Goal: Information Seeking & Learning: Learn about a topic

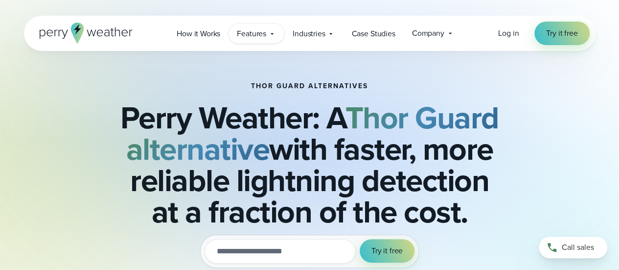
click at [250, 36] on span "Features" at bounding box center [251, 34] width 29 height 12
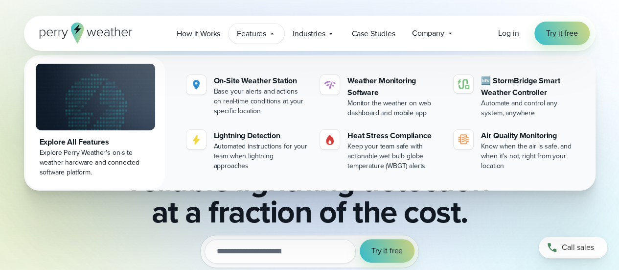
click at [250, 36] on span "Features" at bounding box center [251, 34] width 29 height 12
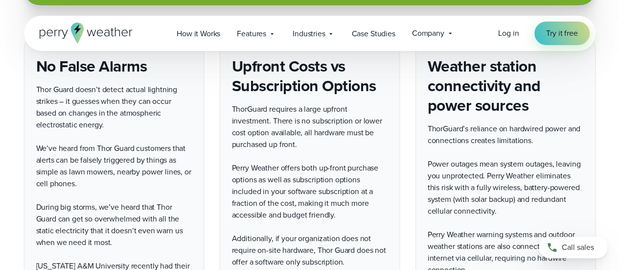
scroll to position [2105, 0]
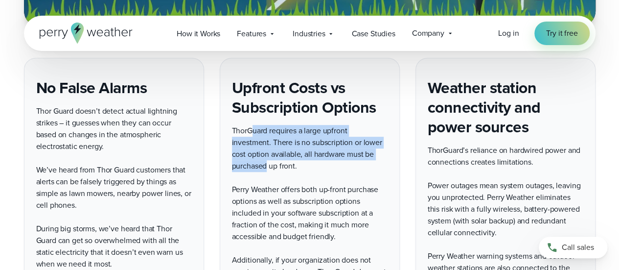
drag, startPoint x: 253, startPoint y: 109, endPoint x: 265, endPoint y: 137, distance: 30.7
click at [265, 137] on p "ThorGuard requires a large upfront investment. There is no subscription or lowe…" at bounding box center [310, 148] width 156 height 47
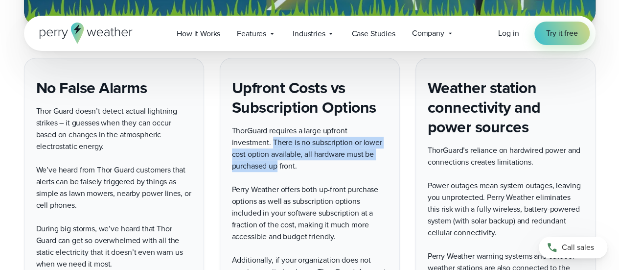
drag, startPoint x: 272, startPoint y: 117, endPoint x: 277, endPoint y: 141, distance: 23.9
click at [277, 141] on p "ThorGuard requires a large upfront investment. There is no subscription or lowe…" at bounding box center [310, 148] width 156 height 47
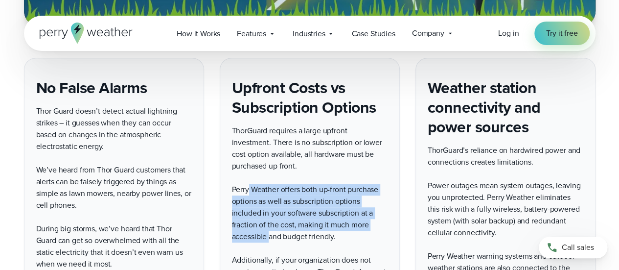
drag, startPoint x: 247, startPoint y: 170, endPoint x: 269, endPoint y: 212, distance: 47.5
click at [269, 212] on p "Perry Weather offers both up-front purchase options as well as subscription opt…" at bounding box center [310, 213] width 156 height 59
click at [269, 213] on p "Perry Weather offers both up-front purchase options as well as subscription opt…" at bounding box center [310, 213] width 156 height 59
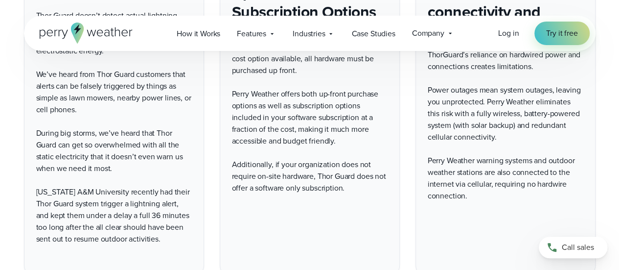
scroll to position [2203, 0]
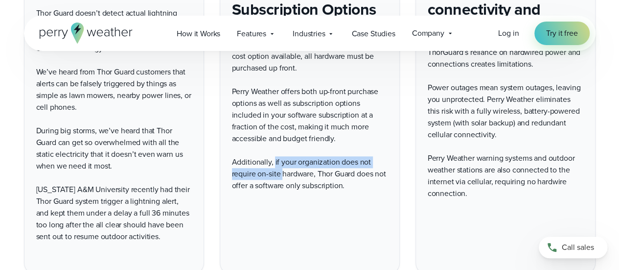
drag, startPoint x: 274, startPoint y: 139, endPoint x: 284, endPoint y: 154, distance: 18.1
click at [284, 156] on p "Additionally, if your organization does not require on-site hardware, Thor Guar…" at bounding box center [310, 173] width 156 height 35
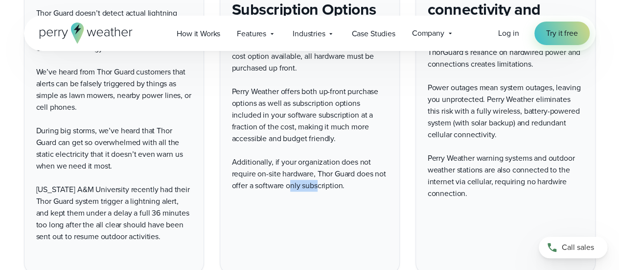
drag, startPoint x: 288, startPoint y: 161, endPoint x: 319, endPoint y: 164, distance: 31.4
click at [319, 164] on p "Additionally, if your organization does not require on-site hardware, Thor Guar…" at bounding box center [310, 173] width 156 height 35
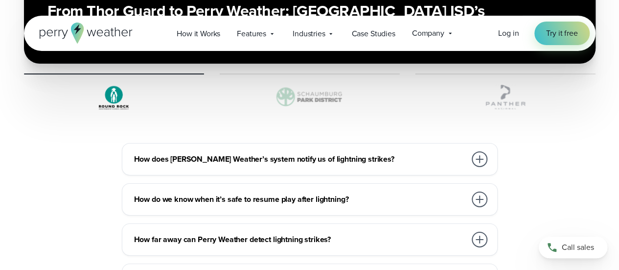
scroll to position [3427, 0]
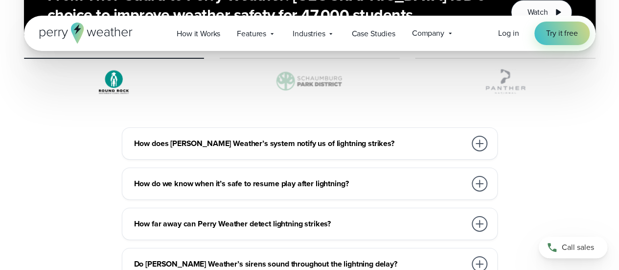
click at [478, 136] on div at bounding box center [480, 144] width 16 height 16
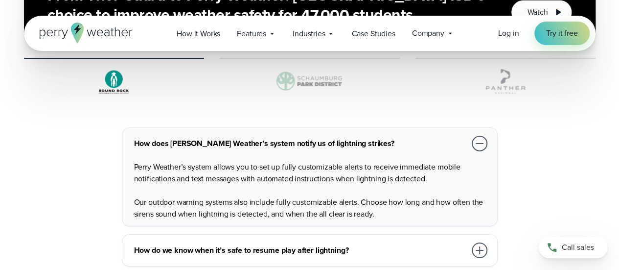
click at [478, 136] on div at bounding box center [480, 144] width 16 height 16
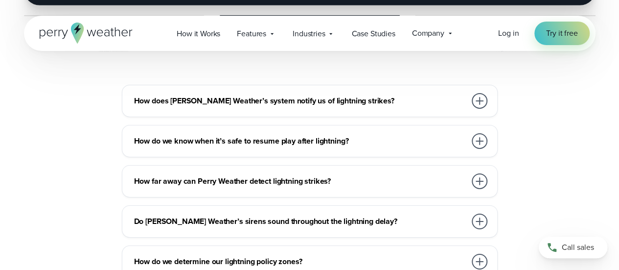
scroll to position [3525, 0]
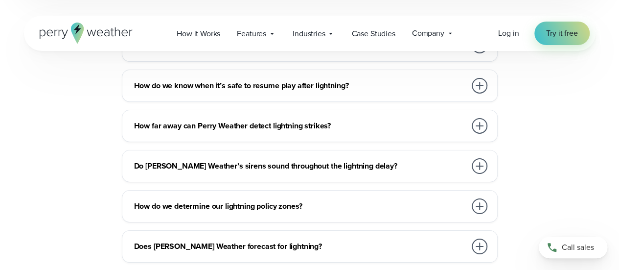
click at [259, 160] on h3 "Do [PERSON_NAME] Weather’s sirens sound throughout the lightning delay?" at bounding box center [300, 166] width 332 height 12
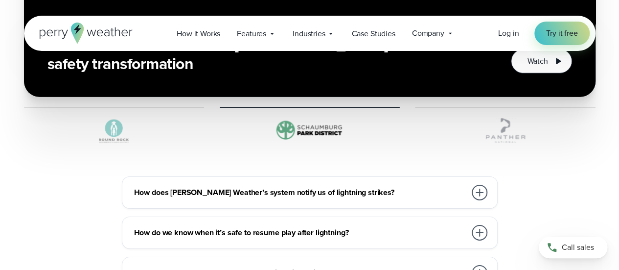
scroll to position [3476, 0]
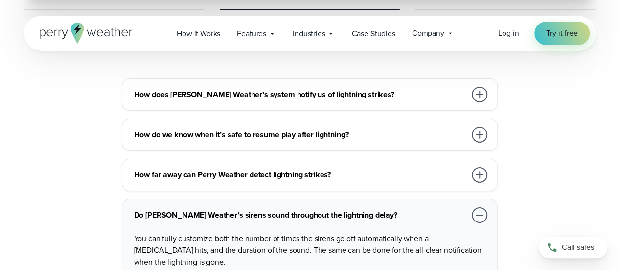
click at [473, 167] on div at bounding box center [480, 175] width 16 height 16
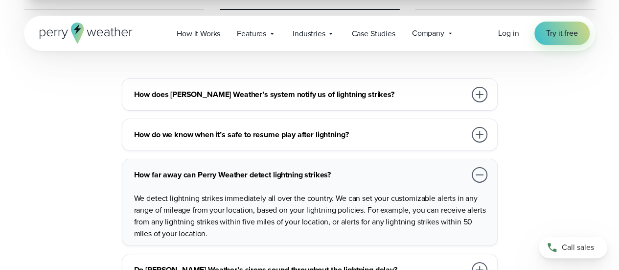
click at [476, 127] on div at bounding box center [480, 135] width 16 height 16
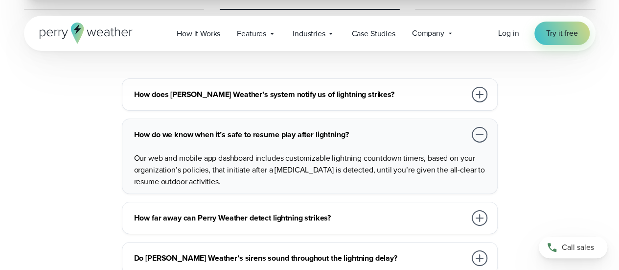
click at [472, 85] on div at bounding box center [480, 95] width 20 height 20
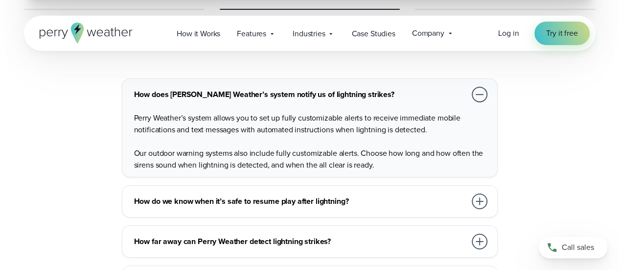
scroll to position [3378, 0]
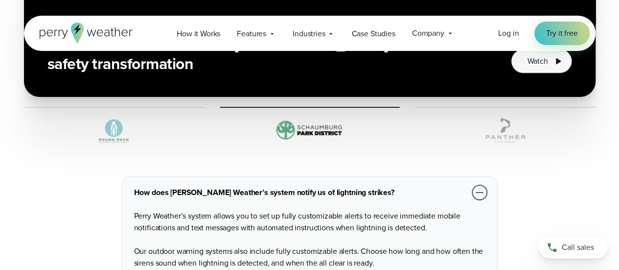
click at [482, 185] on div at bounding box center [480, 193] width 16 height 16
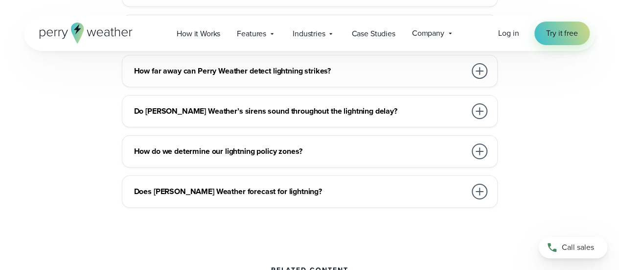
scroll to position [3623, 0]
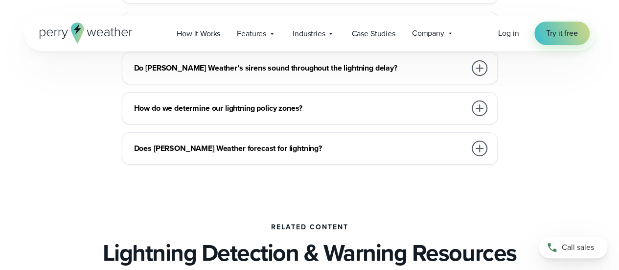
click at [232, 142] on h3 "Does [PERSON_NAME] Weather forecast for lightning?" at bounding box center [300, 148] width 332 height 12
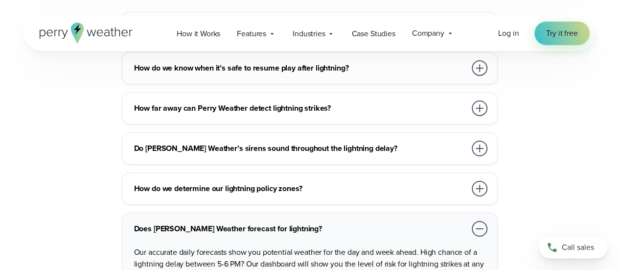
scroll to position [3565, 0]
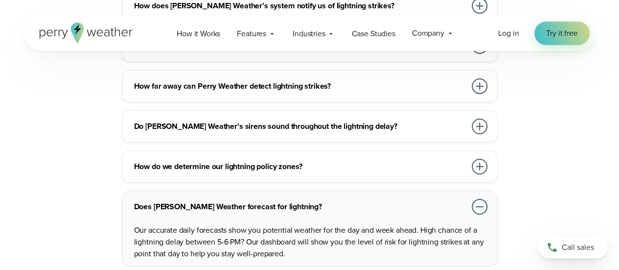
click at [479, 199] on div at bounding box center [480, 207] width 16 height 16
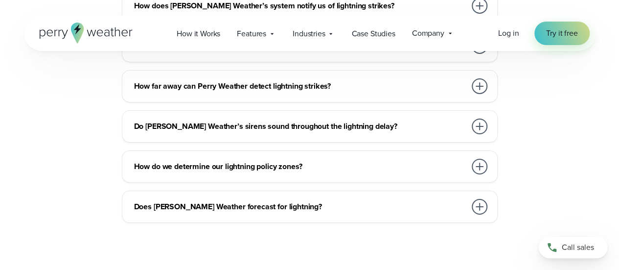
click at [475, 159] on div at bounding box center [480, 167] width 16 height 16
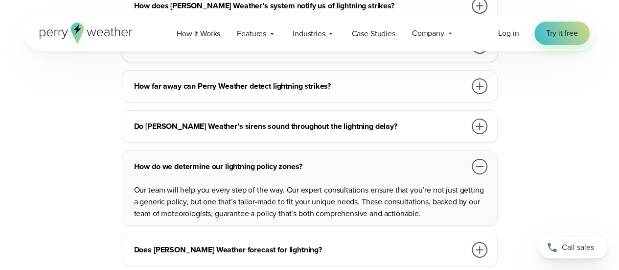
click at [475, 159] on div at bounding box center [480, 167] width 16 height 16
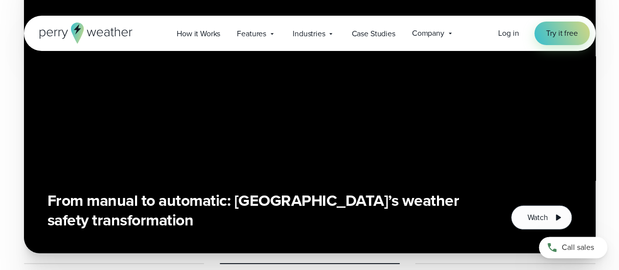
scroll to position [2341, 0]
